Goal: Find specific page/section: Find specific page/section

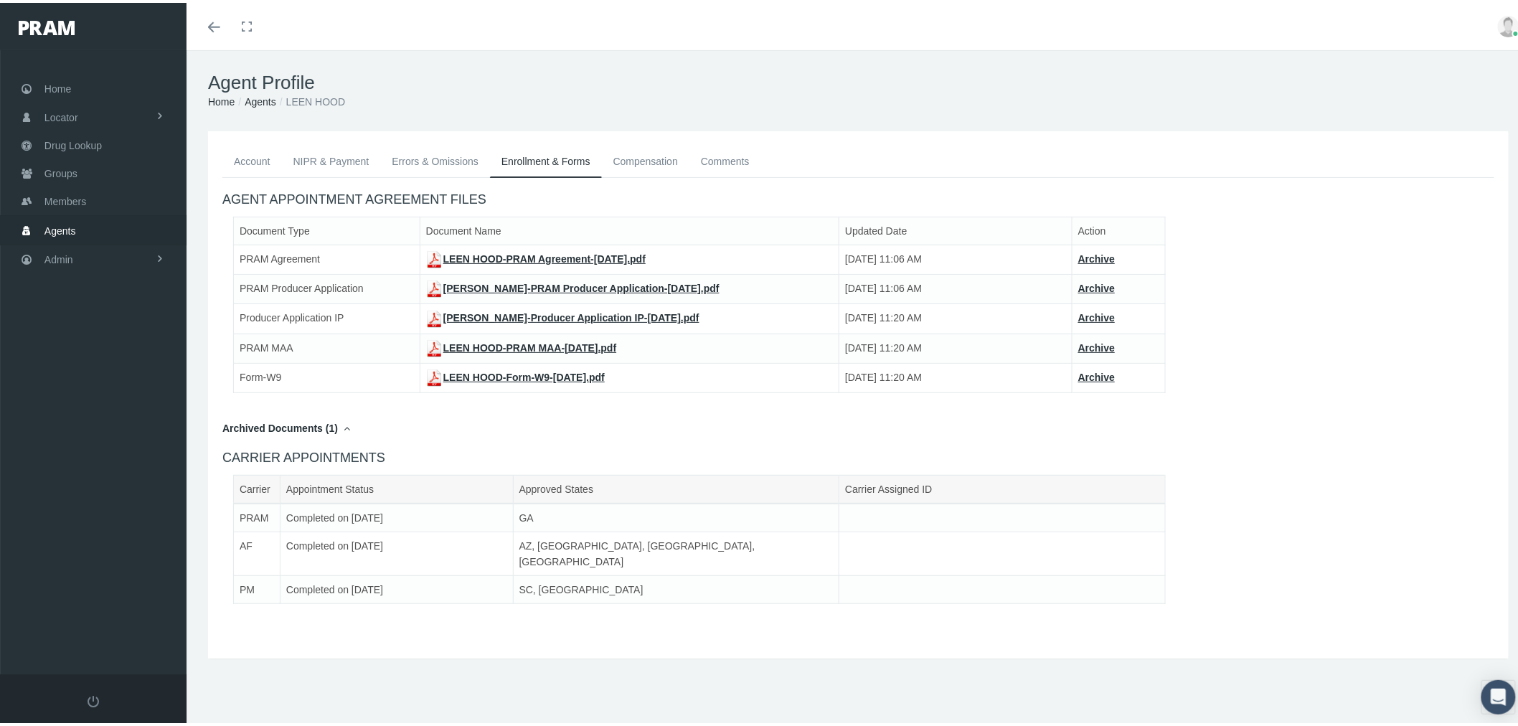
click at [115, 222] on link "Agents" at bounding box center [93, 227] width 187 height 28
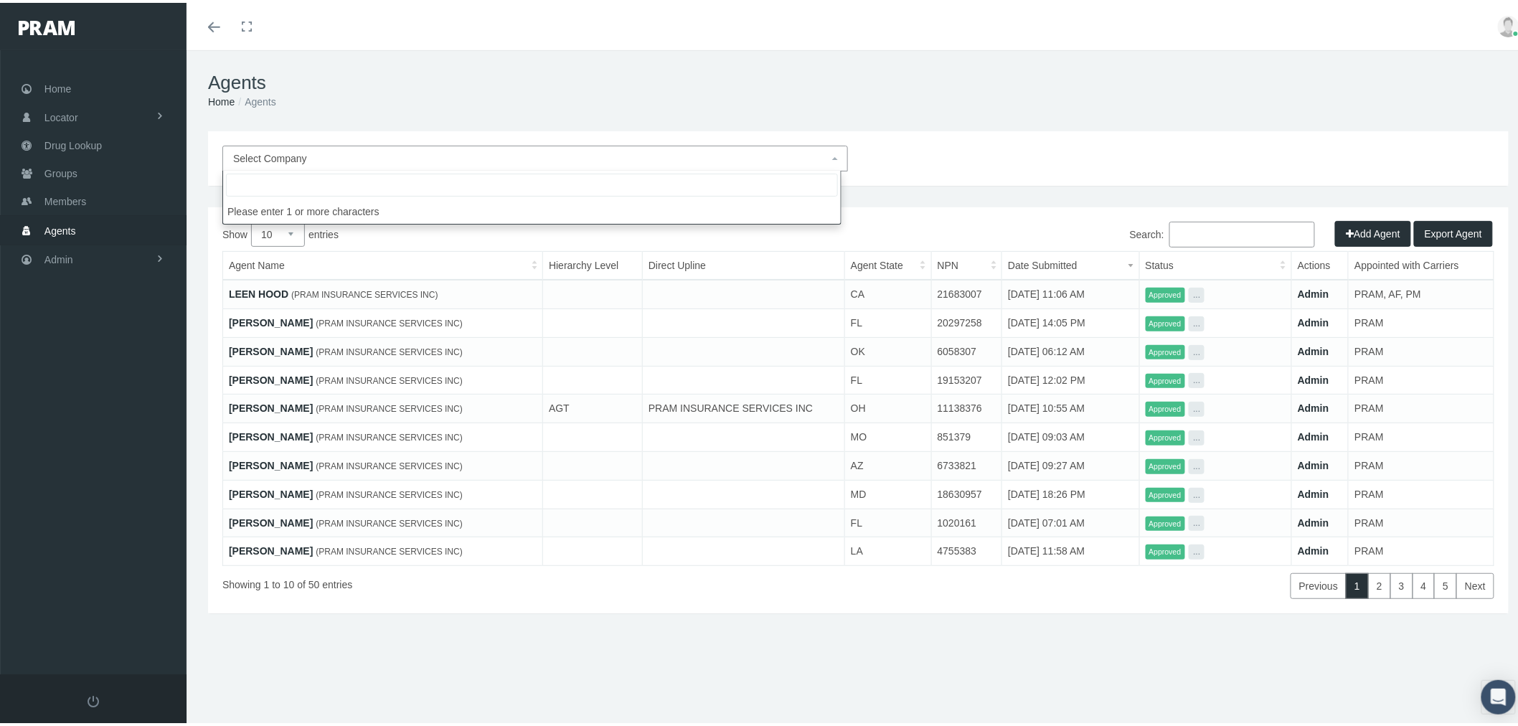
click at [753, 146] on span "Select Company" at bounding box center [535, 156] width 626 height 26
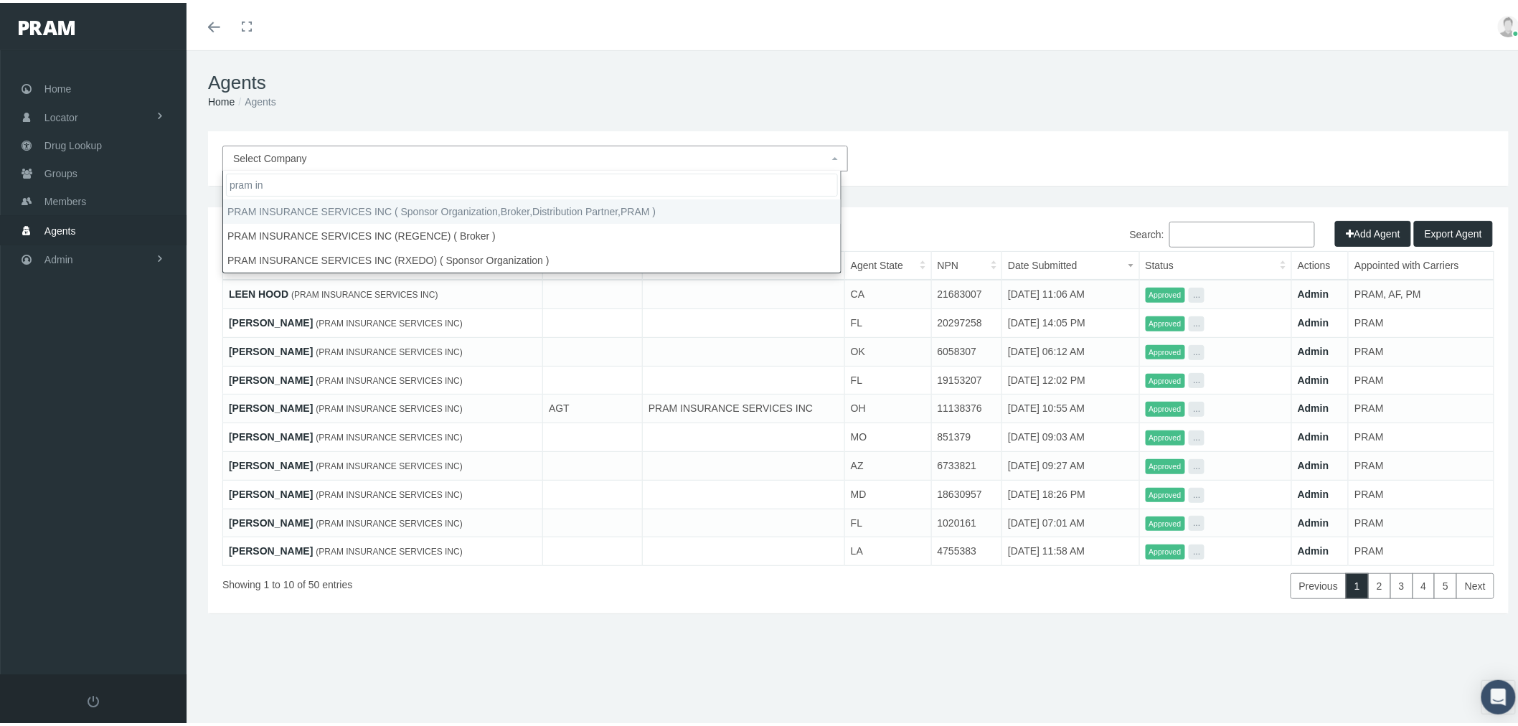
type input "pram in"
select select "53"
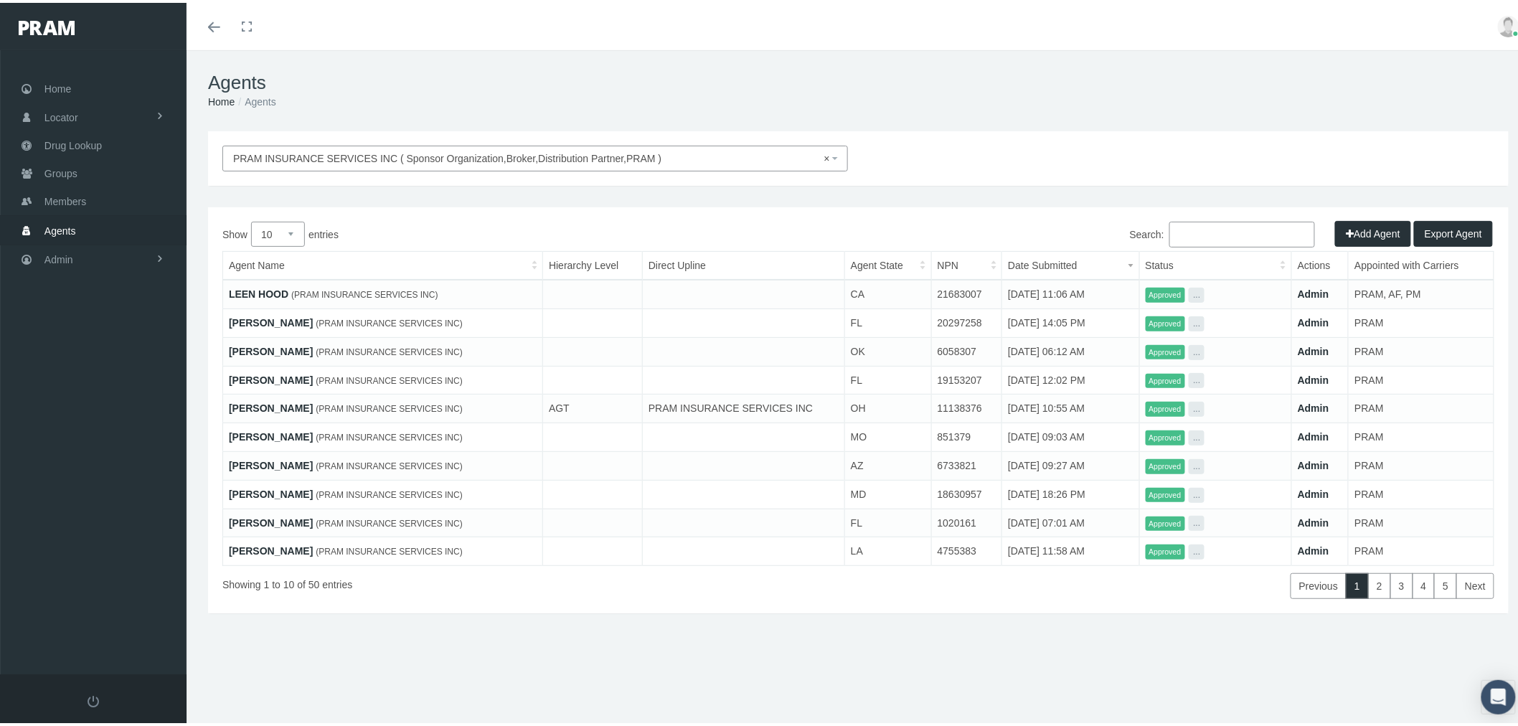
click at [1200, 234] on input "Search:" at bounding box center [1243, 232] width 146 height 26
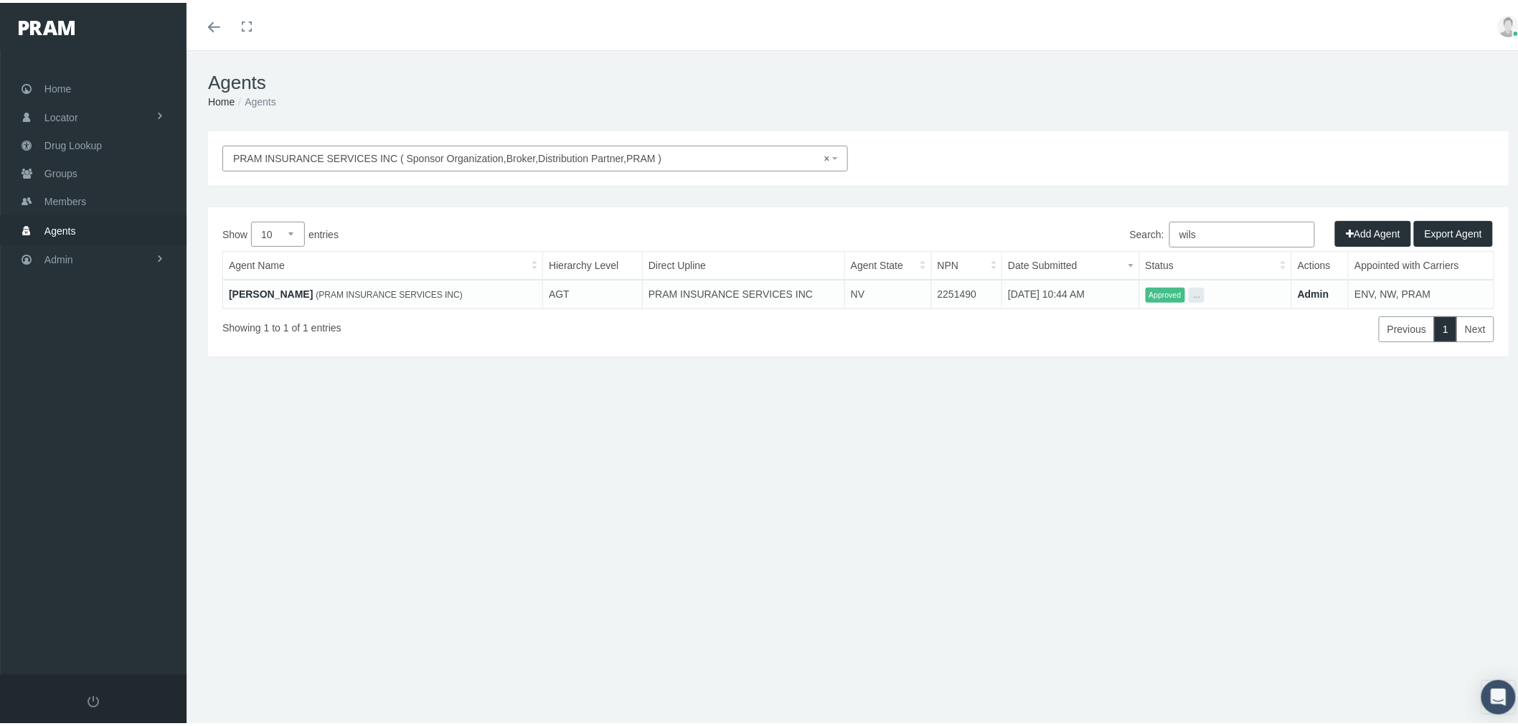
type input "wils"
click at [1301, 287] on link "Admin" at bounding box center [1314, 291] width 32 height 11
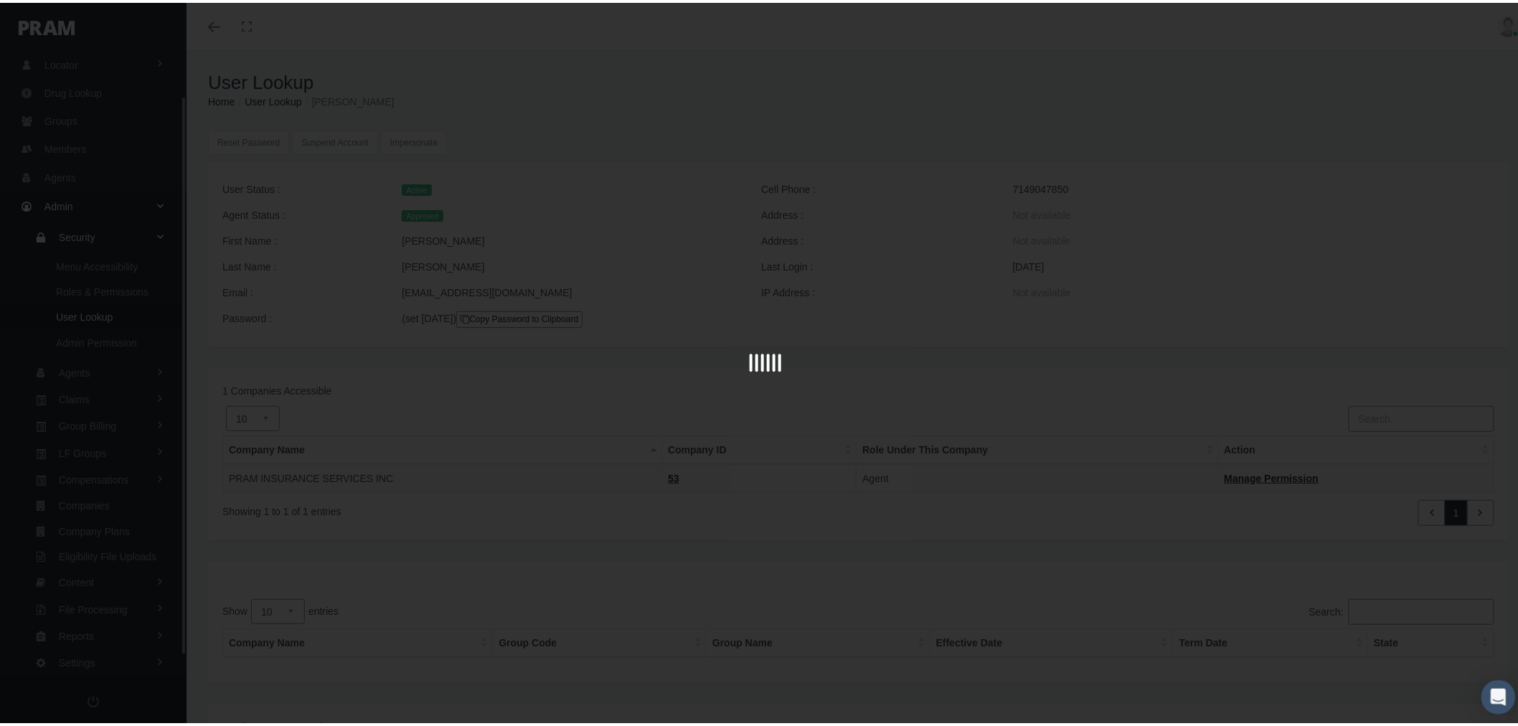
scroll to position [70, 0]
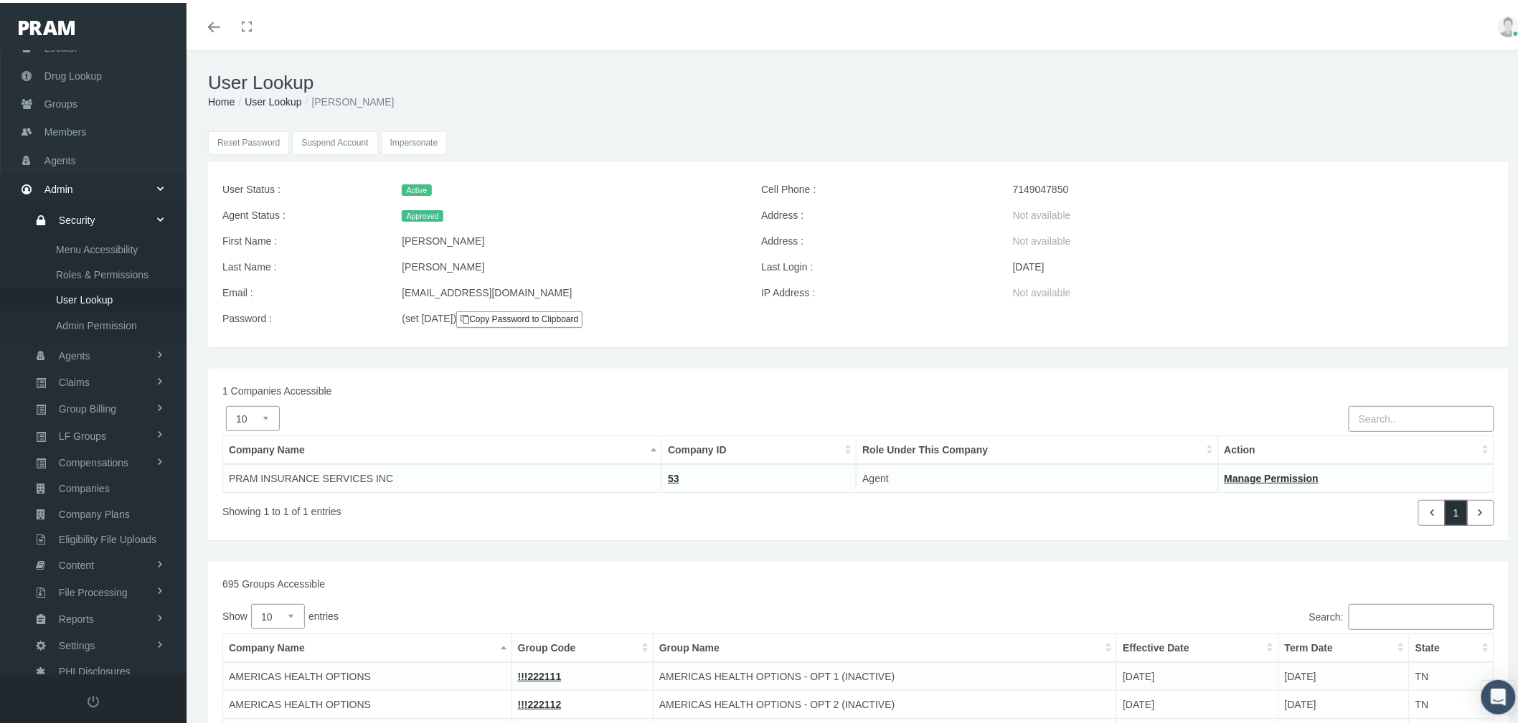
click at [426, 133] on input "Impersonate" at bounding box center [414, 140] width 67 height 24
